Goal: Browse casually: Explore the website without a specific task or goal

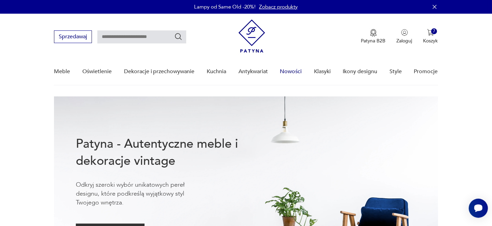
click at [293, 68] on link "Nowości" at bounding box center [291, 71] width 22 height 26
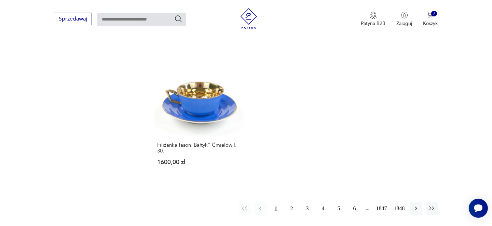
scroll to position [987, 0]
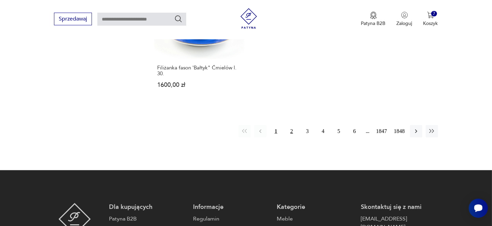
click at [290, 125] on button "2" at bounding box center [292, 131] width 12 height 12
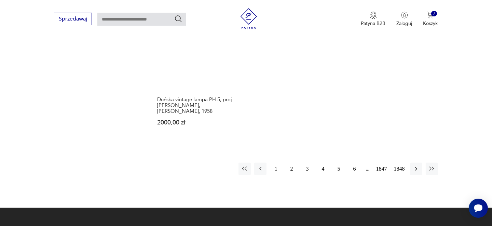
scroll to position [1011, 0]
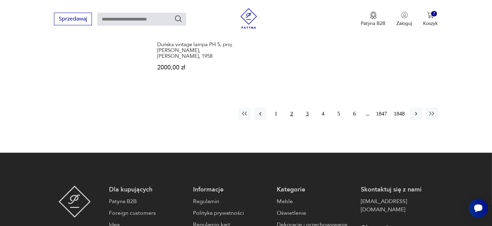
click at [308, 108] on button "3" at bounding box center [307, 114] width 12 height 12
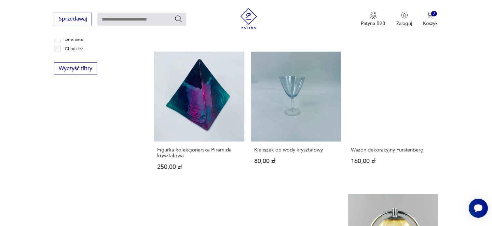
scroll to position [464, 0]
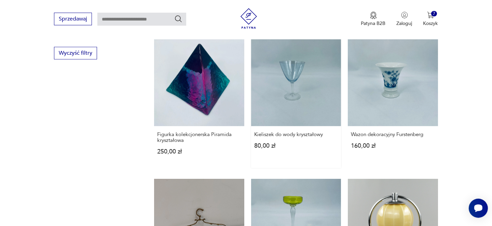
click at [294, 75] on link "Kieliszek do wody kryształowy 80,00 zł" at bounding box center [296, 102] width 90 height 132
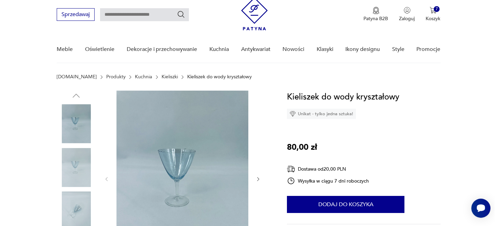
scroll to position [34, 0]
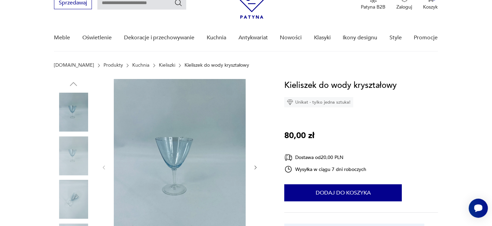
click at [182, 149] on img at bounding box center [180, 167] width 132 height 176
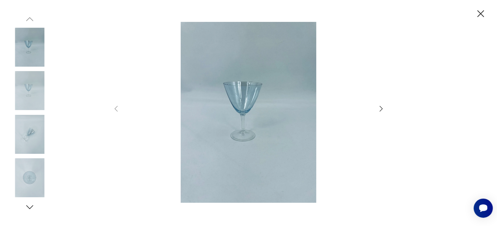
click at [381, 109] on icon "button" at bounding box center [381, 109] width 8 height 8
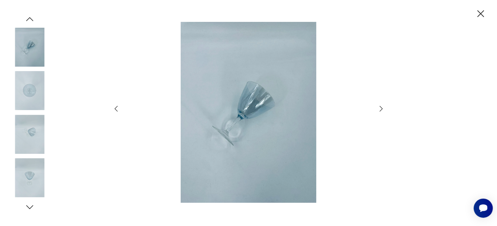
click at [381, 109] on icon "button" at bounding box center [381, 109] width 8 height 8
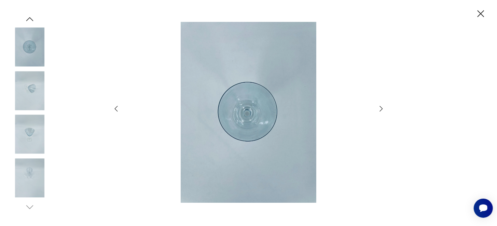
click at [381, 109] on icon "button" at bounding box center [381, 109] width 8 height 8
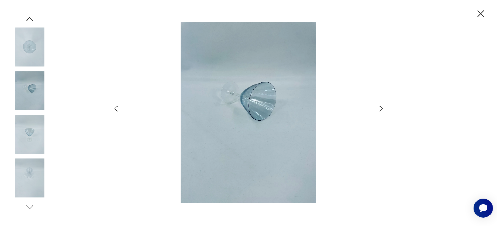
click at [381, 109] on icon "button" at bounding box center [381, 109] width 8 height 8
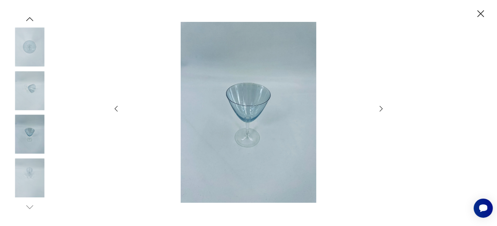
click at [381, 109] on icon "button" at bounding box center [381, 109] width 8 height 8
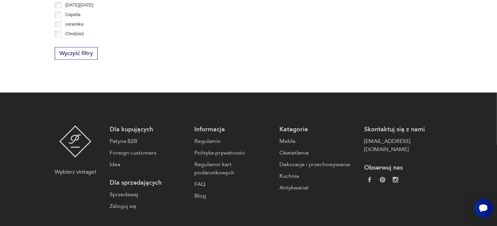
scroll to position [528, 0]
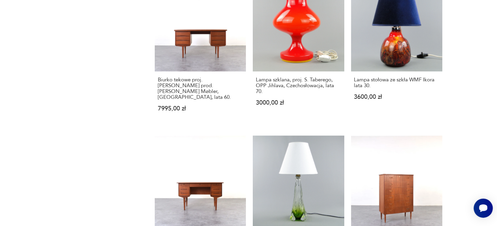
click at [36, 42] on section "Filtruj produkty Cena MIN MAX OK Promocja Datowanie OK Kraj pochodzenia Nie zna…" at bounding box center [248, 153] width 497 height 980
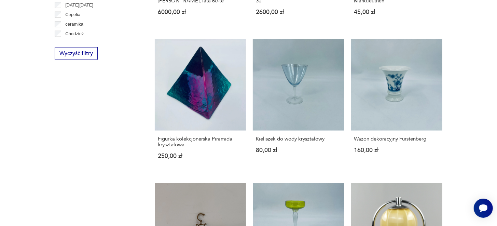
drag, startPoint x: 451, startPoint y: 167, endPoint x: 489, endPoint y: 170, distance: 37.4
click at [472, 170] on section "Filtruj produkty Cena MIN MAX OK Promocja Datowanie OK Kraj pochodzenia Nie zna…" at bounding box center [248, 206] width 497 height 957
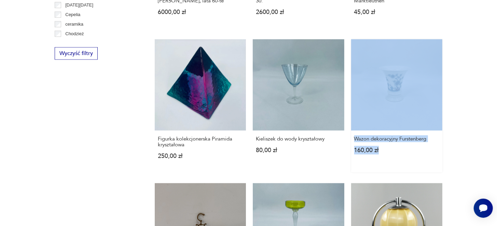
drag, startPoint x: 497, startPoint y: 155, endPoint x: 421, endPoint y: 97, distance: 94.8
click at [436, 95] on section "Filtruj produkty Cena MIN MAX OK Promocja Datowanie OK Kraj pochodzenia Nie zna…" at bounding box center [248, 206] width 497 height 957
click at [476, 116] on section "Filtruj produkty Cena MIN MAX OK Promocja Datowanie OK Kraj pochodzenia Nie zna…" at bounding box center [248, 206] width 497 height 957
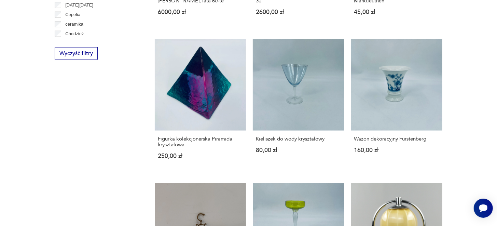
click at [487, 19] on section "Filtruj produkty Cena MIN MAX OK Promocja Datowanie OK Kraj pochodzenia Nie zna…" at bounding box center [248, 206] width 497 height 957
drag, startPoint x: 486, startPoint y: 22, endPoint x: 414, endPoint y: 4, distance: 74.1
click at [485, 22] on section "Filtruj produkty Cena MIN MAX OK Promocja Datowanie OK Kraj pochodzenia Nie zna…" at bounding box center [248, 206] width 497 height 957
click at [216, 95] on link "Figurka kolekcjonerska Piramida kryształowa 250,00 zł" at bounding box center [200, 105] width 91 height 133
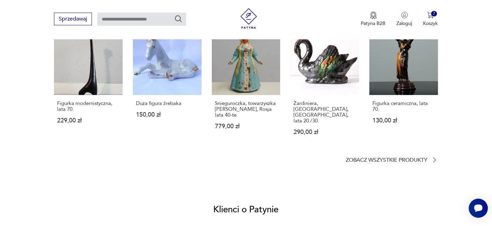
scroll to position [615, 0]
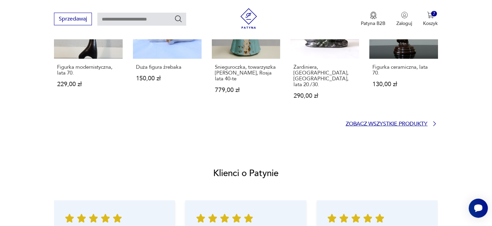
click at [395, 122] on p "Zobacz wszystkie produkty" at bounding box center [387, 124] width 82 height 4
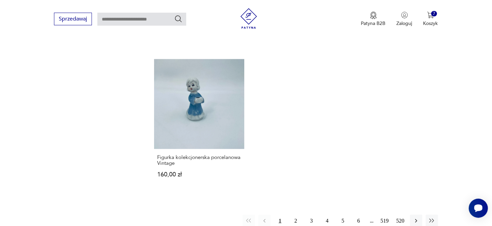
scroll to position [1024, 0]
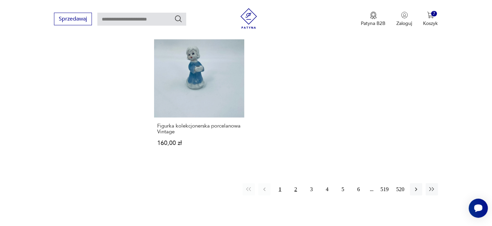
click at [295, 183] on button "2" at bounding box center [296, 189] width 12 height 12
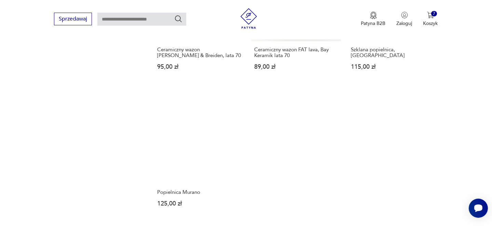
scroll to position [1035, 0]
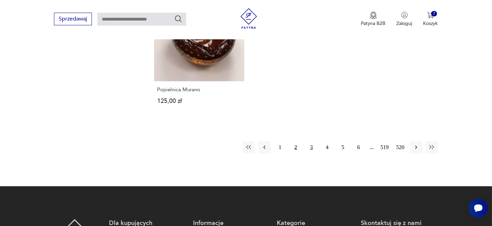
click at [310, 146] on button "3" at bounding box center [312, 147] width 12 height 12
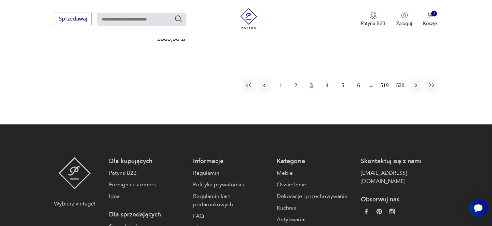
scroll to position [1104, 0]
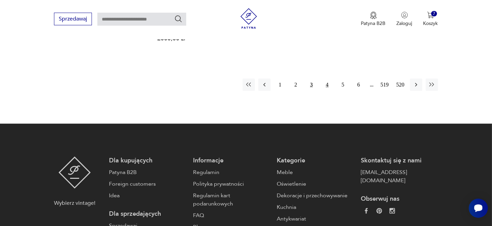
click at [328, 79] on button "4" at bounding box center [327, 85] width 12 height 12
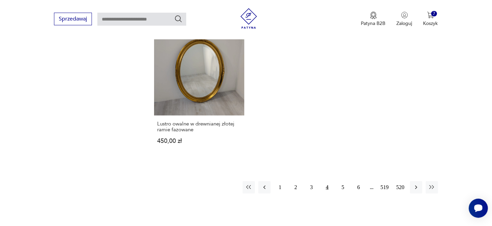
scroll to position [1069, 0]
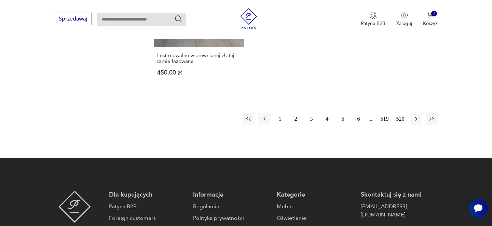
click at [344, 113] on button "5" at bounding box center [343, 119] width 12 height 12
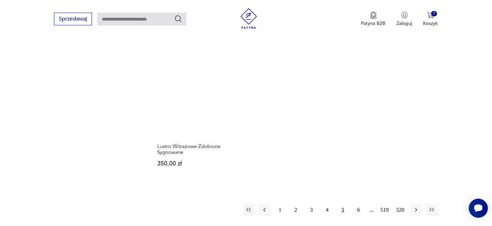
scroll to position [1035, 0]
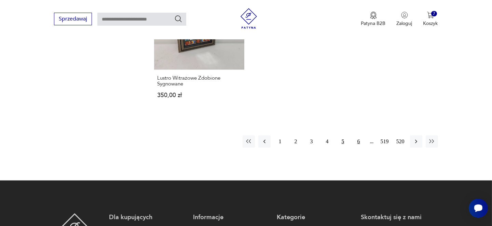
click at [359, 135] on button "6" at bounding box center [359, 141] width 12 height 12
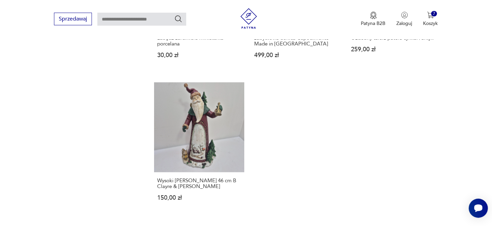
scroll to position [1035, 0]
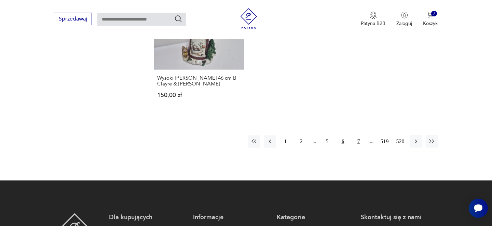
click at [358, 135] on button "7" at bounding box center [359, 141] width 12 height 12
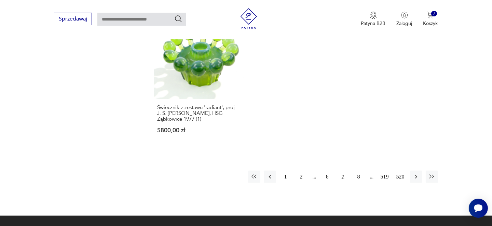
scroll to position [1069, 0]
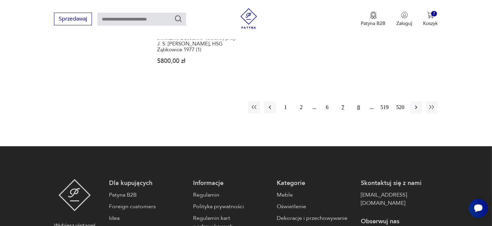
click at [357, 101] on button "8" at bounding box center [359, 107] width 12 height 12
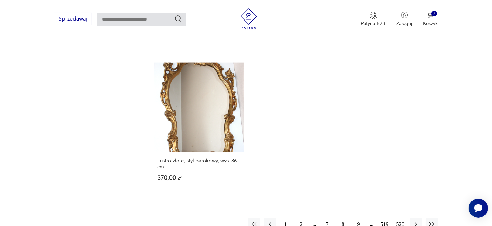
scroll to position [1069, 0]
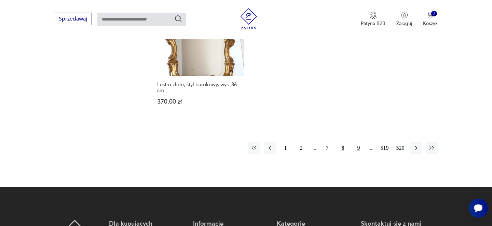
click at [357, 142] on button "9" at bounding box center [359, 148] width 12 height 12
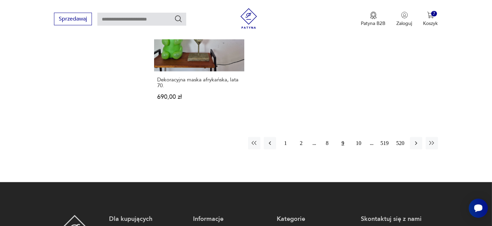
scroll to position [1035, 0]
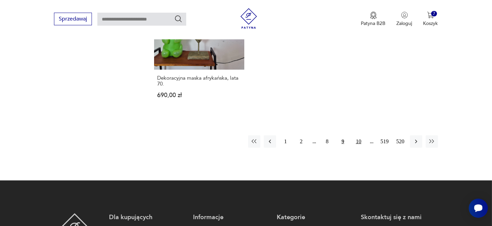
click at [357, 141] on button "10" at bounding box center [359, 141] width 12 height 12
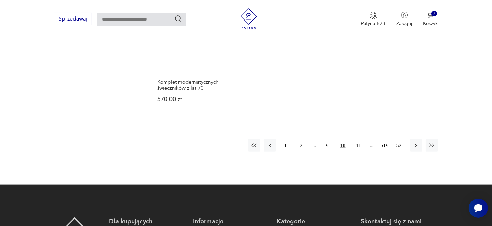
scroll to position [1069, 0]
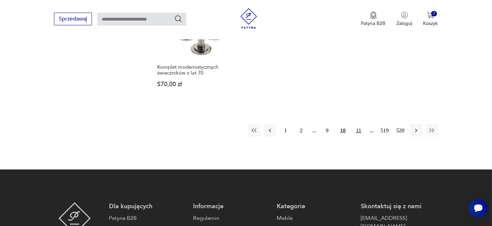
click at [358, 125] on button "11" at bounding box center [359, 130] width 12 height 12
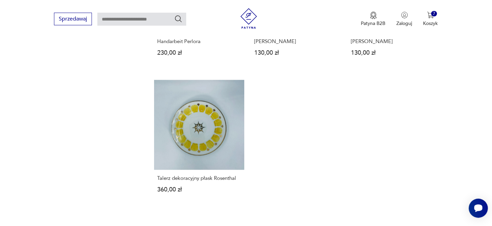
scroll to position [1035, 0]
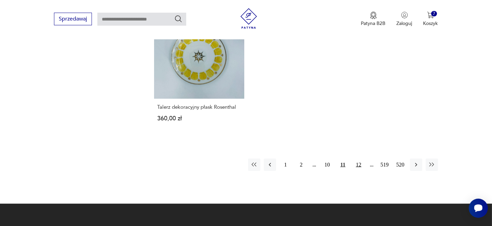
click at [359, 159] on button "12" at bounding box center [359, 165] width 12 height 12
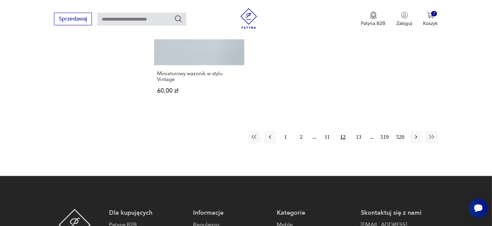
scroll to position [1104, 0]
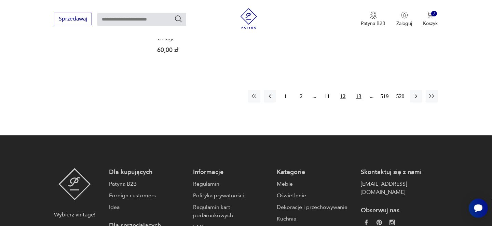
click at [359, 90] on button "13" at bounding box center [359, 96] width 12 height 12
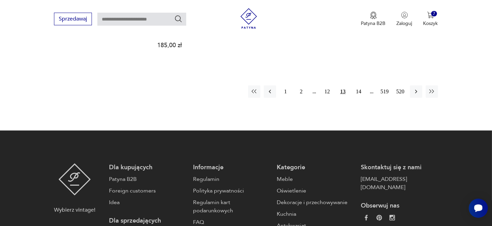
scroll to position [1104, 0]
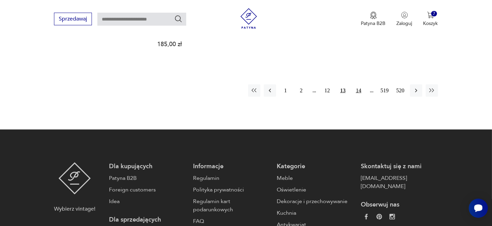
click at [358, 90] on button "14" at bounding box center [359, 90] width 12 height 12
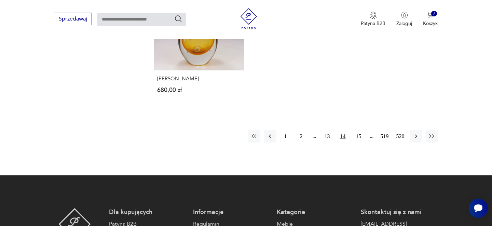
scroll to position [1069, 0]
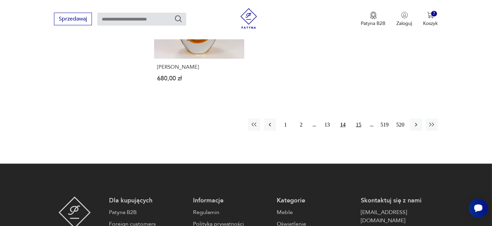
click at [361, 119] on button "15" at bounding box center [359, 125] width 12 height 12
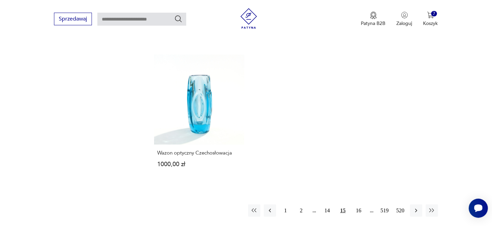
scroll to position [1001, 0]
